Goal: Information Seeking & Learning: Find specific page/section

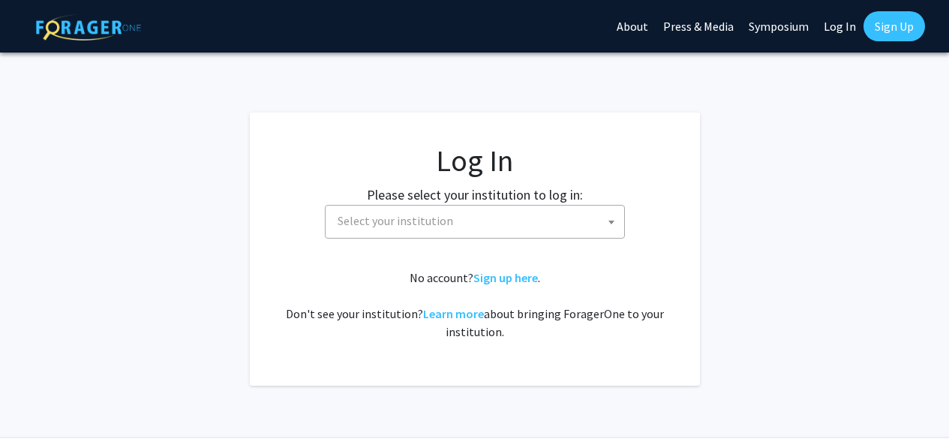
select select
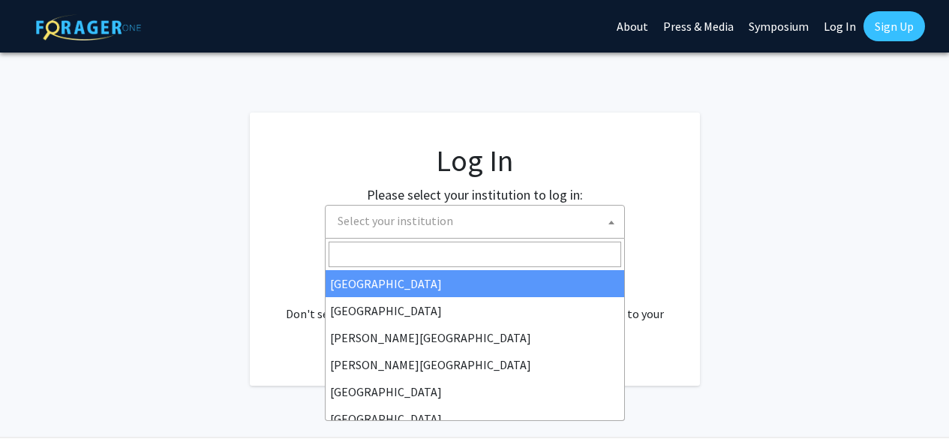
click at [533, 219] on span "Select your institution" at bounding box center [478, 221] width 293 height 31
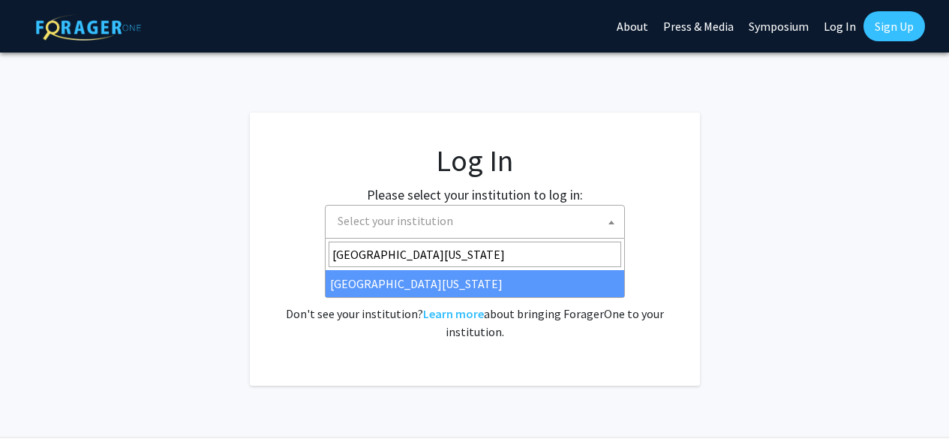
type input "university of kentucky"
select select "13"
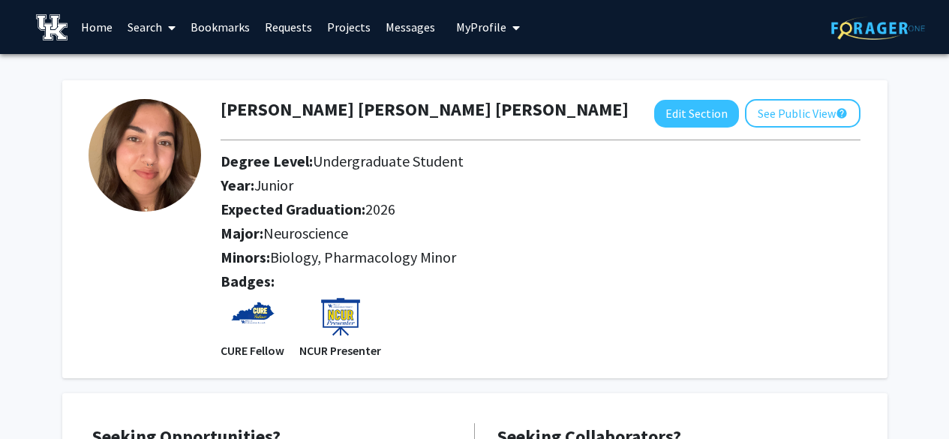
click at [100, 22] on link "Home" at bounding box center [97, 27] width 47 height 53
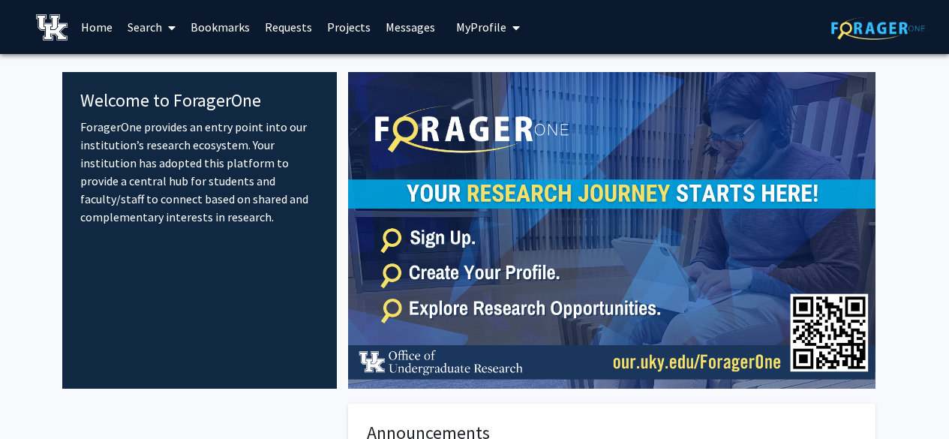
click at [158, 24] on link "Search" at bounding box center [151, 27] width 63 height 53
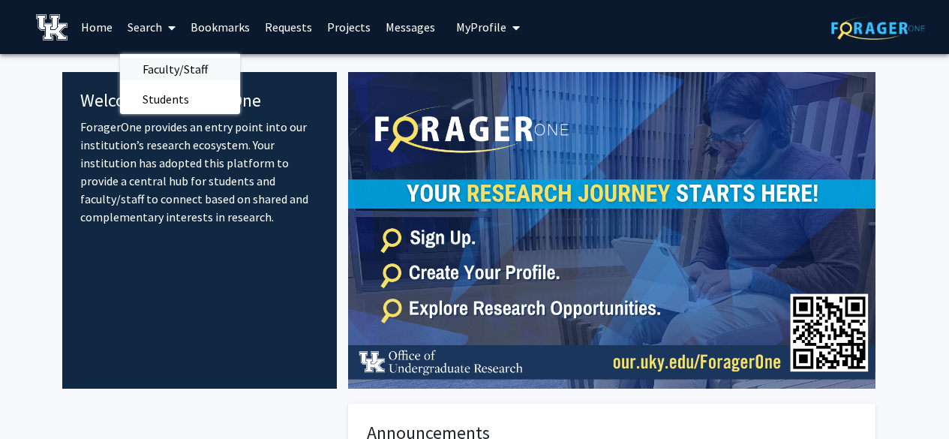
click at [190, 67] on span "Faculty/Staff" at bounding box center [175, 69] width 110 height 30
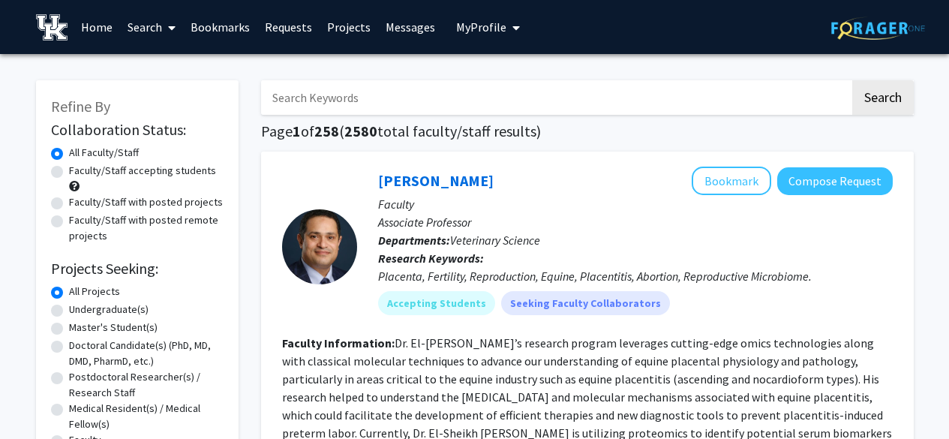
click at [522, 106] on input "Search Keywords" at bounding box center [555, 97] width 589 height 35
type input "Engineering"
click at [853, 80] on button "Search" at bounding box center [884, 97] width 62 height 35
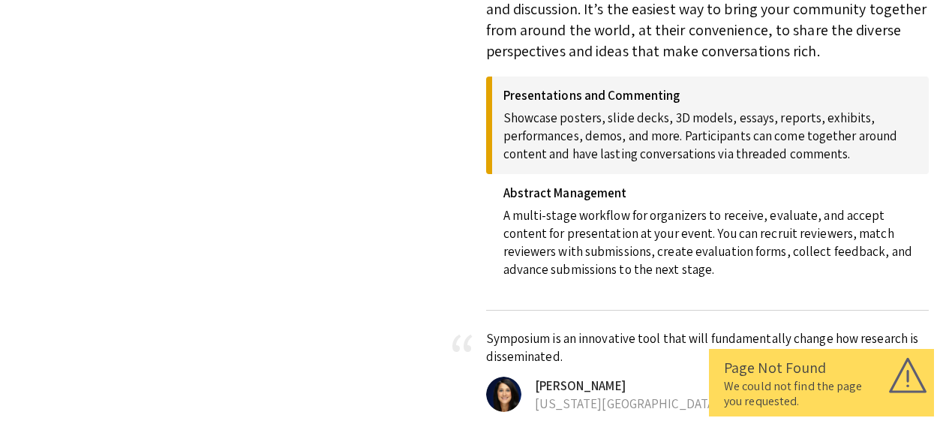
scroll to position [375, 0]
